Goal: Task Accomplishment & Management: Manage account settings

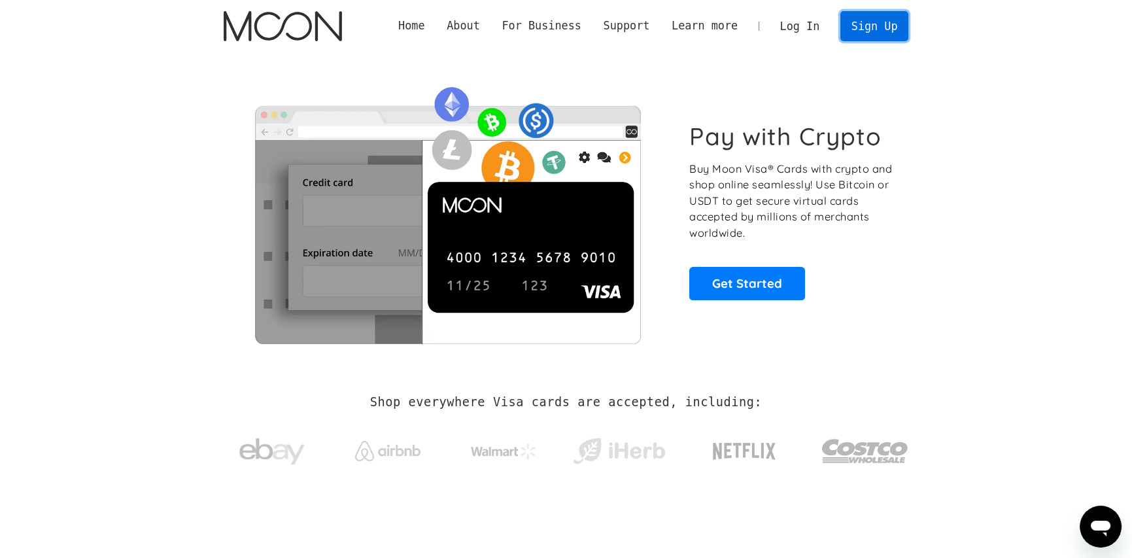
click at [888, 31] on link "Sign Up" at bounding box center [874, 25] width 68 height 29
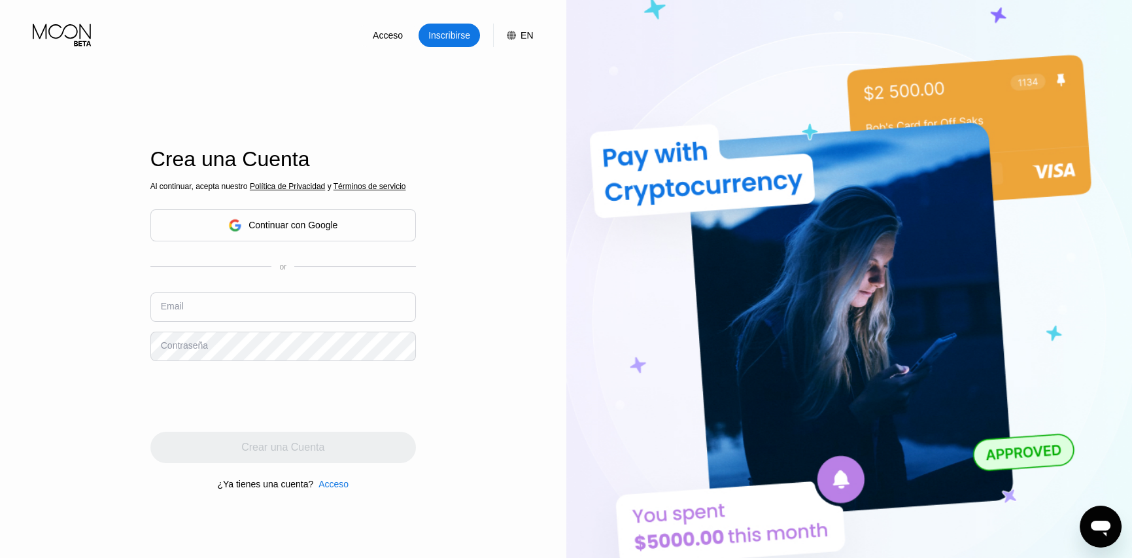
click at [276, 309] on input "text" at bounding box center [283, 306] width 266 height 29
type input "[PERSON_NAME][EMAIL_ADDRESS][DOMAIN_NAME]"
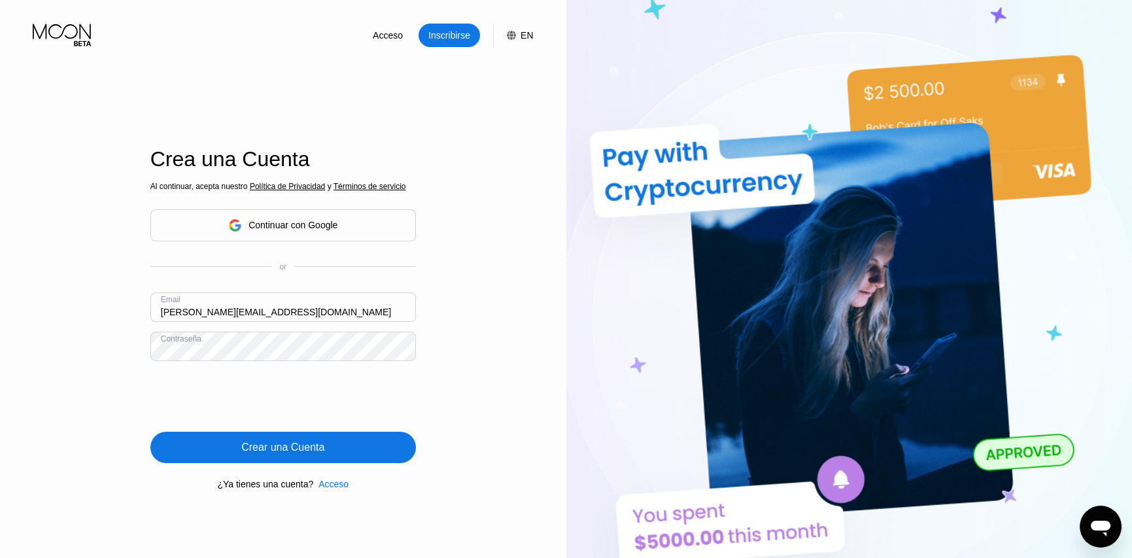
click at [274, 457] on div "Crear una Cuenta" at bounding box center [283, 447] width 266 height 31
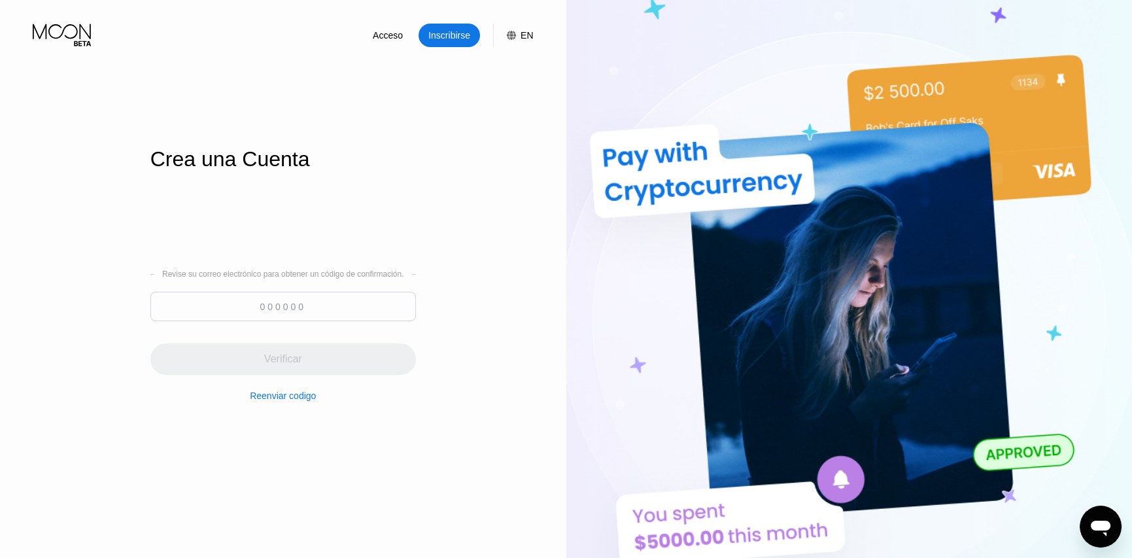
click at [307, 309] on input at bounding box center [283, 306] width 266 height 29
paste input "757917"
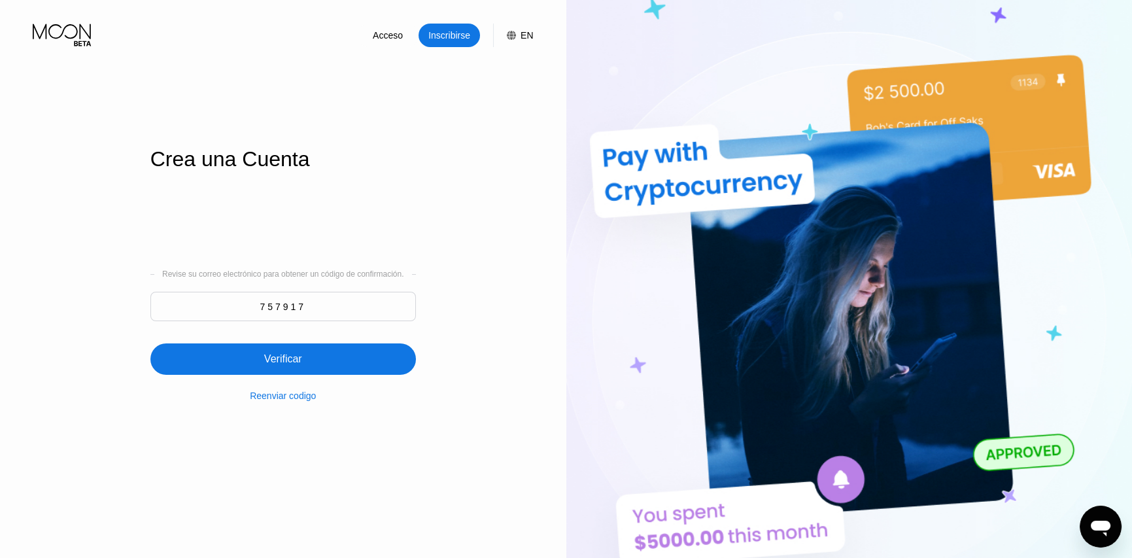
type input "757917"
click at [308, 355] on div "Verificar" at bounding box center [283, 358] width 266 height 31
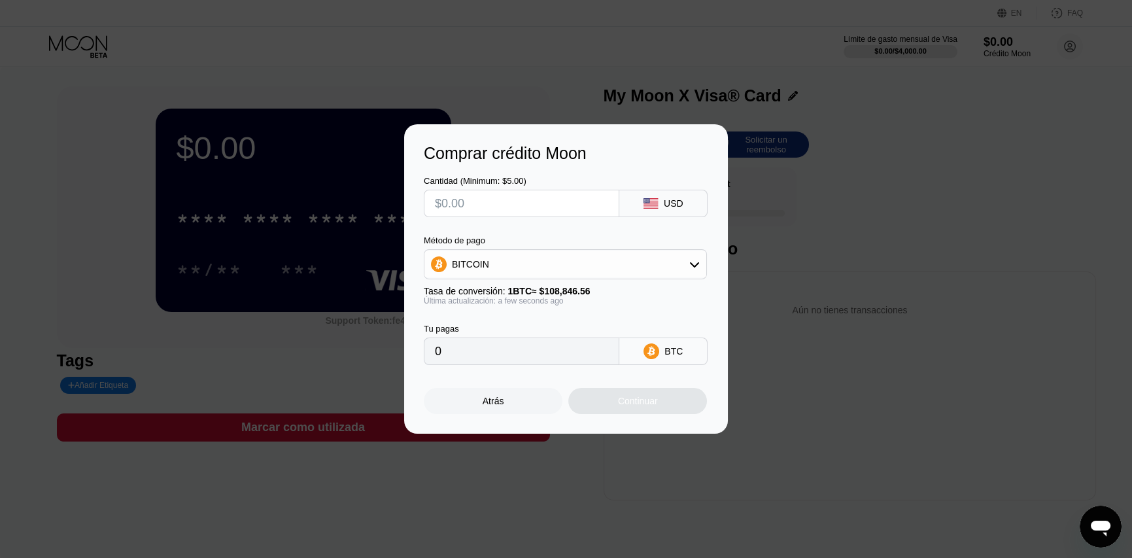
click at [519, 411] on div "Atrás" at bounding box center [493, 401] width 139 height 26
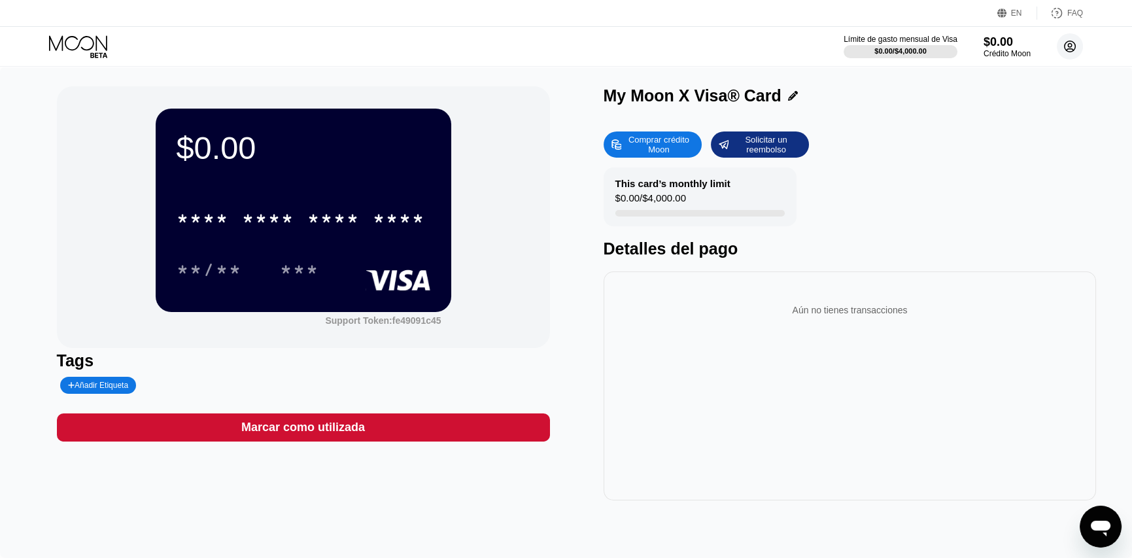
click at [1076, 54] on circle at bounding box center [1070, 46] width 26 height 26
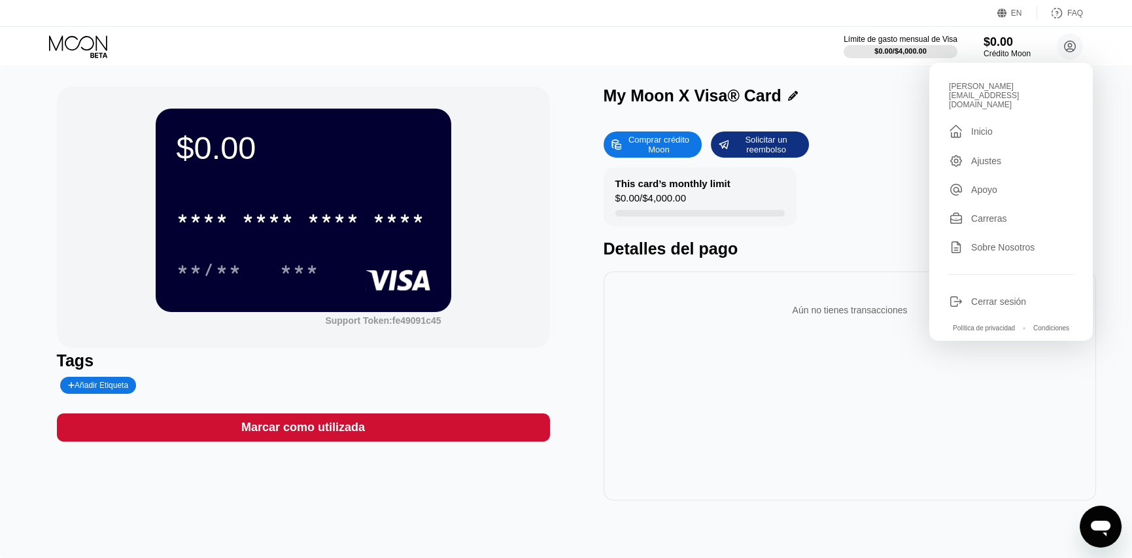
click at [589, 353] on div "$0.00 * * * * * * * * * * * * **** **/** *** Support Token: fe49091c45 Tags Aña…" at bounding box center [566, 293] width 1019 height 414
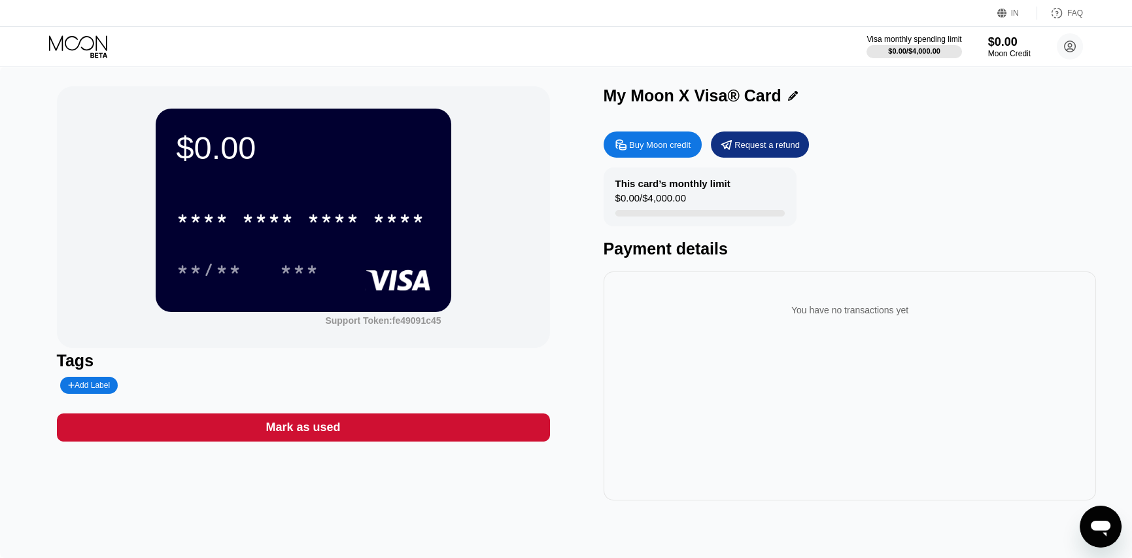
click at [1096, 103] on div "My Moon X Visa® Card" at bounding box center [850, 95] width 493 height 19
click at [1073, 48] on circle at bounding box center [1070, 46] width 26 height 26
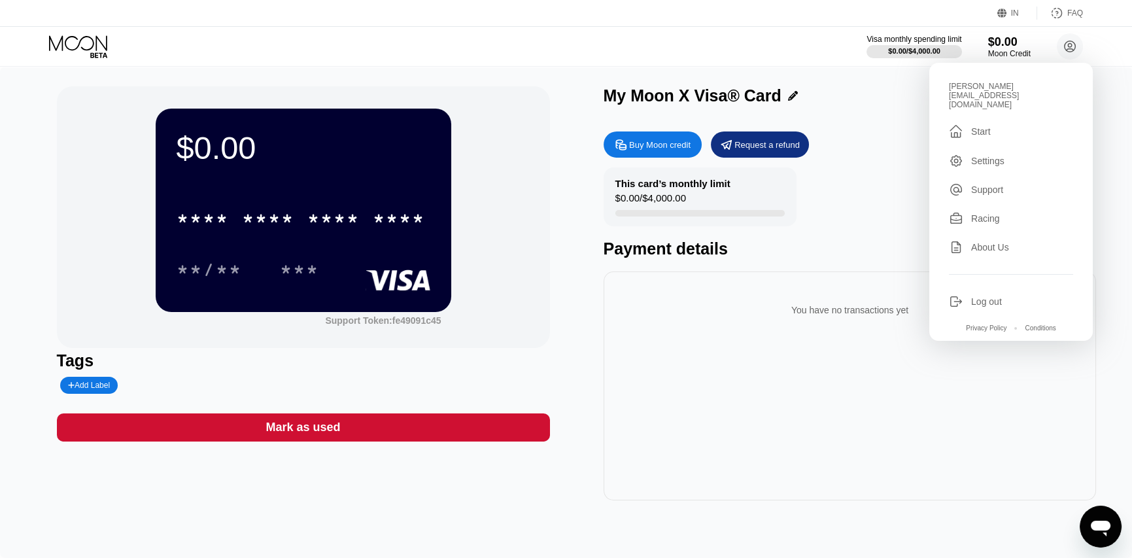
click at [1005, 154] on div "Settings" at bounding box center [1011, 161] width 124 height 14
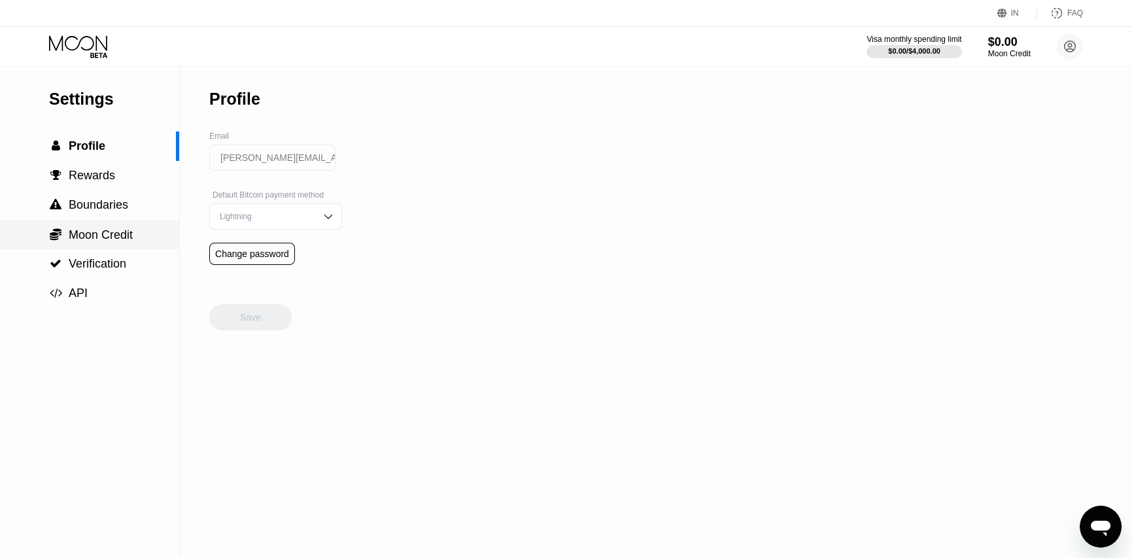
click at [104, 241] on font "Moon Credit" at bounding box center [101, 234] width 64 height 13
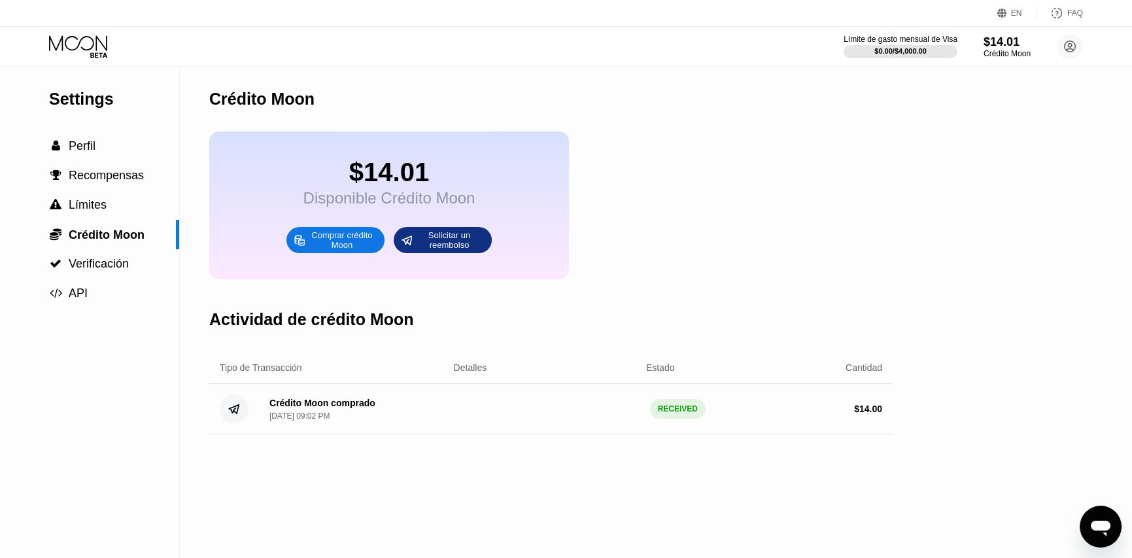
click at [99, 47] on icon at bounding box center [79, 46] width 61 height 23
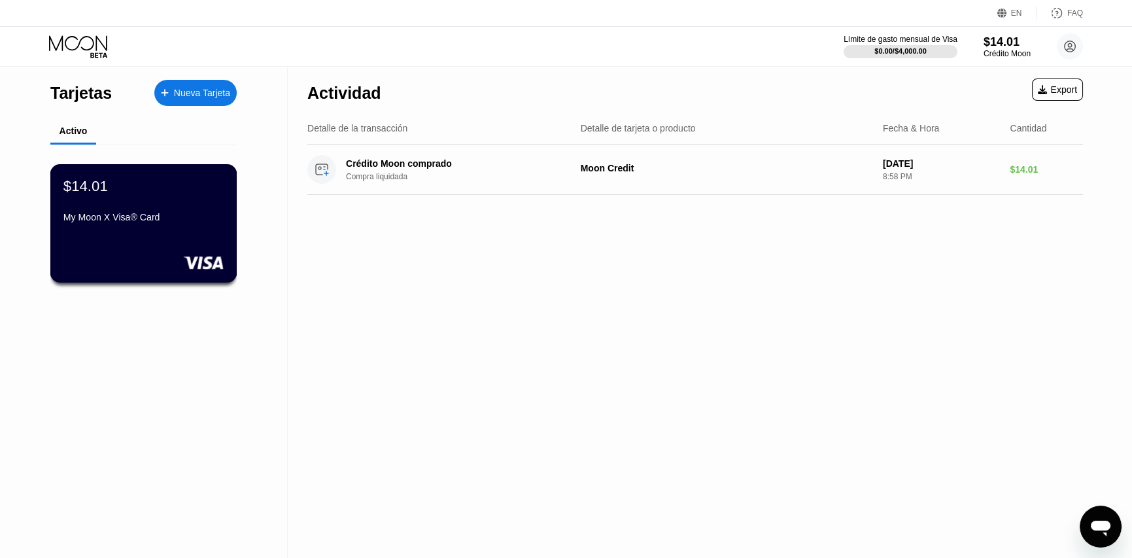
click at [184, 194] on div "$14.01" at bounding box center [143, 185] width 160 height 17
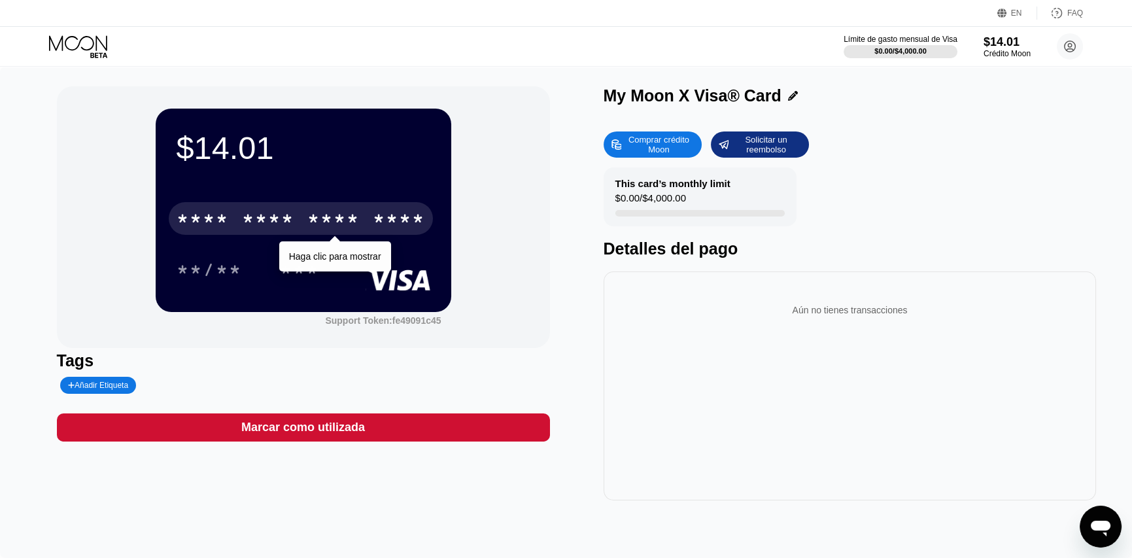
click at [318, 226] on div "* * * *" at bounding box center [333, 220] width 52 height 21
click at [378, 226] on div "5069" at bounding box center [399, 220] width 52 height 21
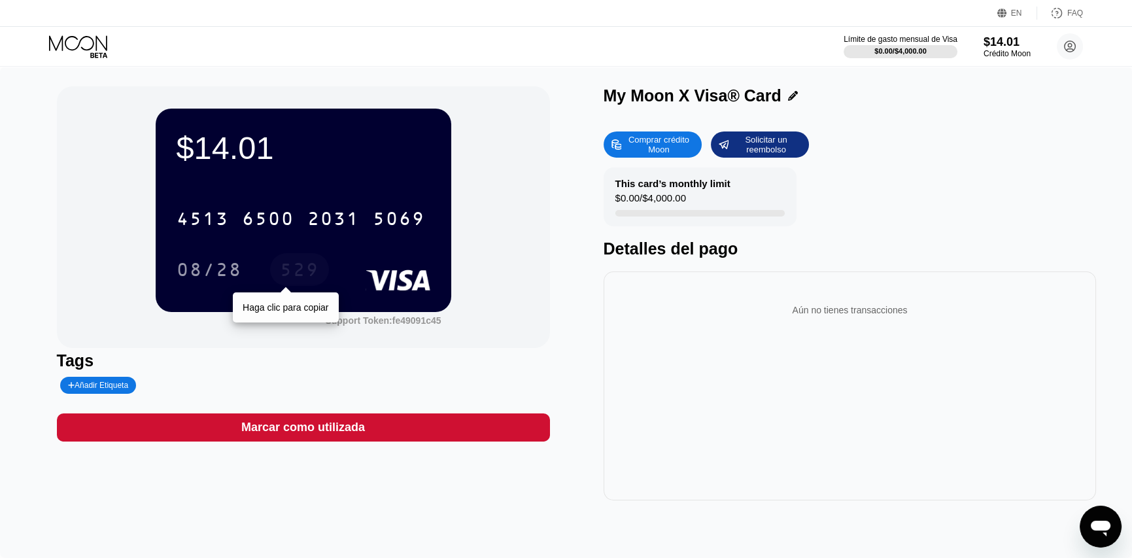
click at [298, 273] on div "529" at bounding box center [299, 271] width 39 height 21
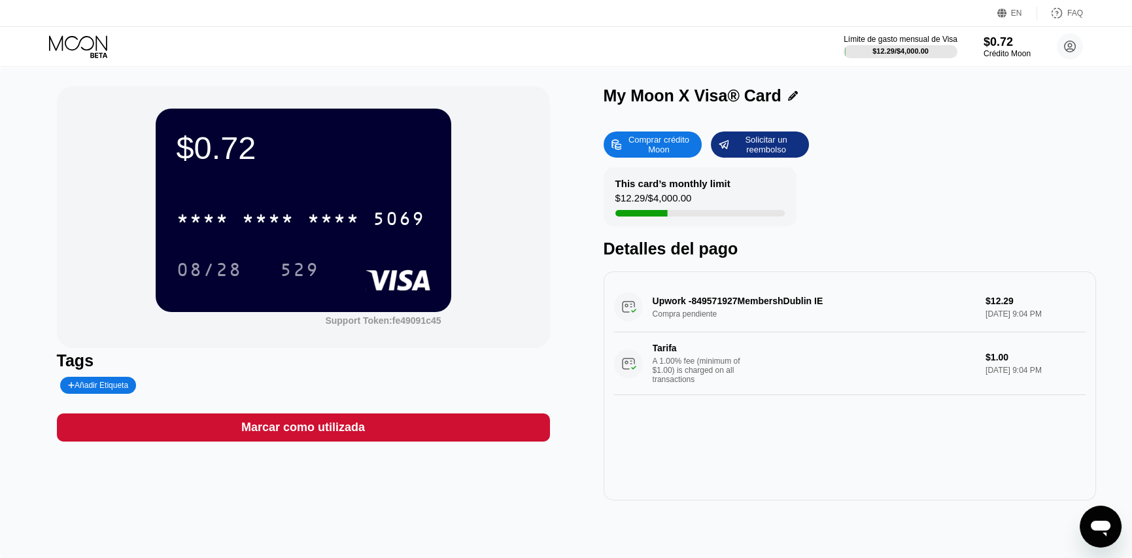
click at [919, 185] on div "This card’s monthly limit $12.29 / $4,000.00 Detalles del pago" at bounding box center [850, 212] width 493 height 91
